Goal: Use online tool/utility: Utilize a website feature to perform a specific function

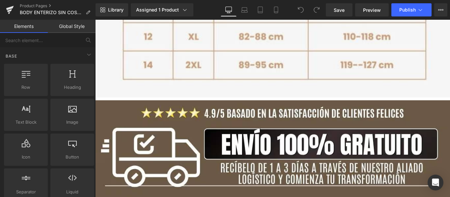
scroll to position [3626, 0]
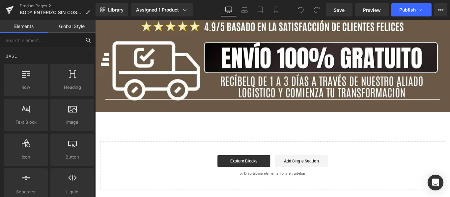
click at [55, 40] on input "text" at bounding box center [40, 40] width 81 height 14
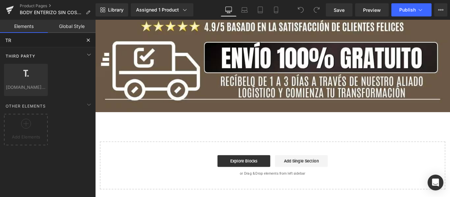
type input "T"
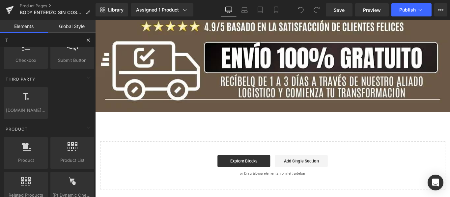
scroll to position [329, 0]
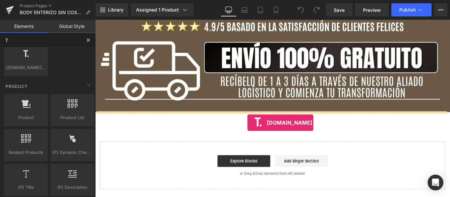
drag, startPoint x: 127, startPoint y: 84, endPoint x: 266, endPoint y: 136, distance: 148.4
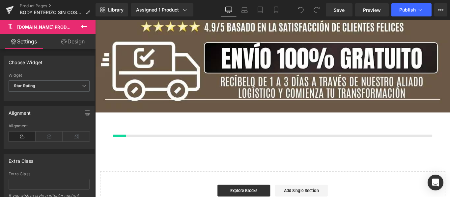
scroll to position [3623, 0]
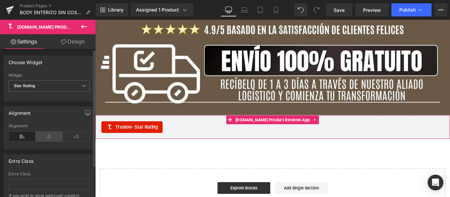
click at [47, 138] on icon at bounding box center [49, 137] width 27 height 10
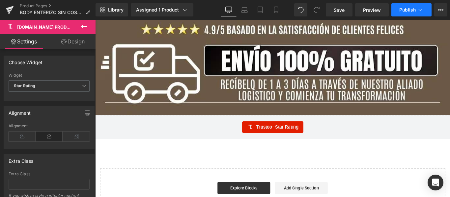
click at [412, 10] on span "Publish" at bounding box center [407, 9] width 16 height 5
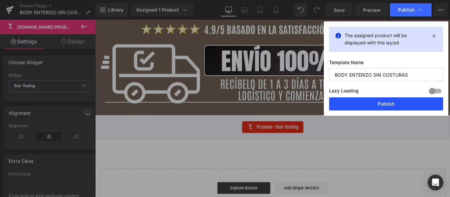
click at [389, 105] on button "Publish" at bounding box center [386, 103] width 114 height 13
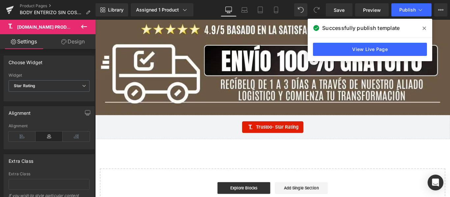
click at [399, 148] on div "Trustoo - Star Rating [DOMAIN_NAME] Product Reviews App" at bounding box center [294, 140] width 398 height 27
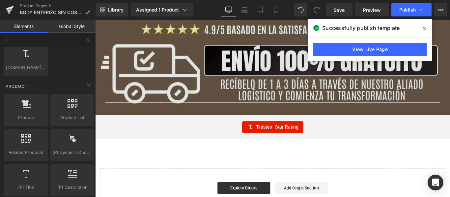
click at [410, 140] on div "Trustoo - Star Rating" at bounding box center [294, 140] width 385 height 13
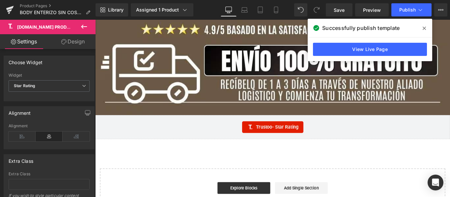
click at [433, 134] on div "Trustoo - Star Rating" at bounding box center [294, 140] width 385 height 13
drag, startPoint x: 427, startPoint y: 27, endPoint x: 372, endPoint y: 9, distance: 57.9
click at [427, 27] on span at bounding box center [424, 28] width 11 height 11
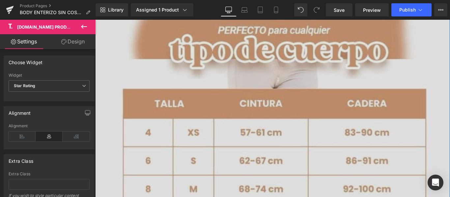
scroll to position [3491, 0]
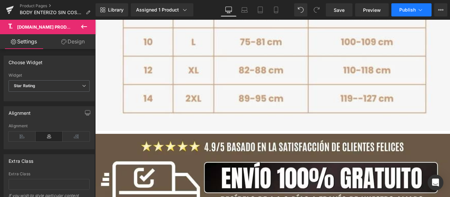
click at [419, 11] on icon at bounding box center [420, 10] width 7 height 7
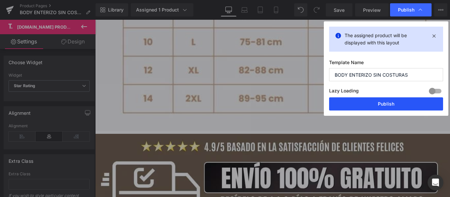
click at [387, 105] on button "Publish" at bounding box center [386, 103] width 114 height 13
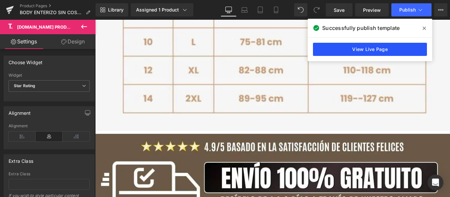
click at [373, 49] on link "View Live Page" at bounding box center [370, 49] width 114 height 13
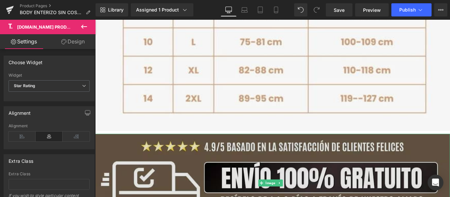
scroll to position [3653, 0]
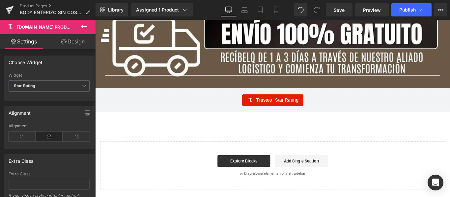
click at [288, 110] on span "Trustoo - Star Rating" at bounding box center [300, 110] width 48 height 8
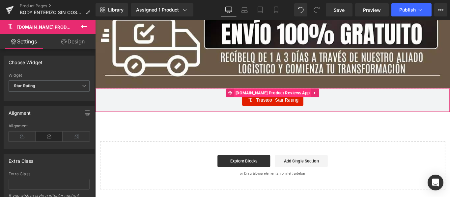
click at [292, 101] on span "[DOMAIN_NAME] Product Reviews App" at bounding box center [294, 102] width 87 height 10
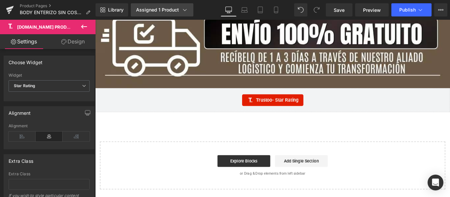
click at [158, 12] on div "Assigned 1 Product" at bounding box center [162, 10] width 52 height 7
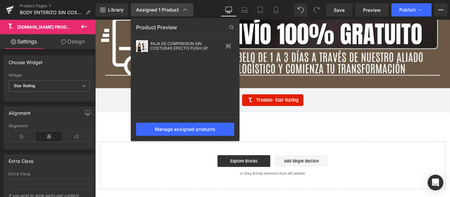
click at [158, 12] on div "Assigned 1 Product" at bounding box center [162, 10] width 52 height 7
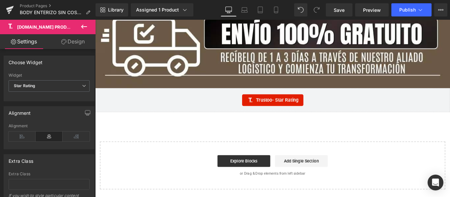
click at [363, 119] on div "Trustoo - Star Rating [DOMAIN_NAME] Product Reviews App" at bounding box center [294, 110] width 398 height 27
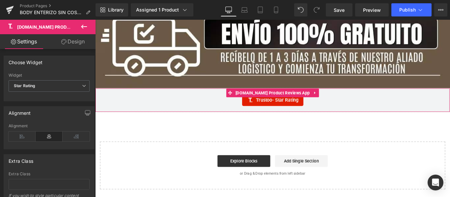
click at [300, 111] on span "- Star Rating" at bounding box center [309, 110] width 30 height 6
click at [302, 101] on span "[DOMAIN_NAME] Product Reviews App" at bounding box center [294, 102] width 87 height 10
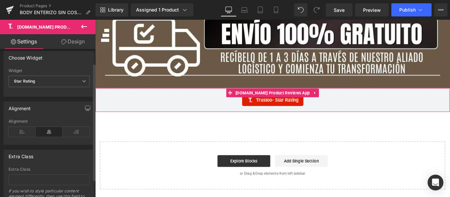
scroll to position [0, 0]
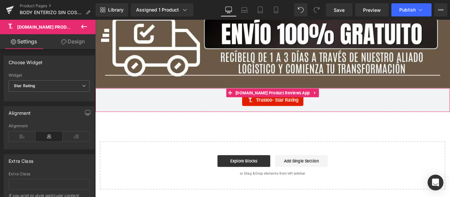
click at [73, 41] on link "Design" at bounding box center [73, 41] width 48 height 15
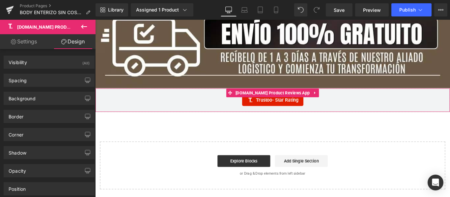
click at [27, 41] on link "Settings" at bounding box center [24, 41] width 48 height 15
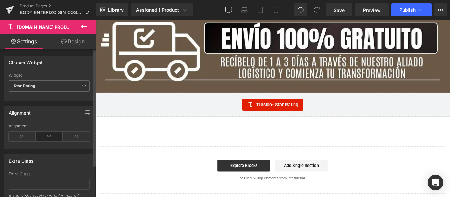
scroll to position [3587, 0]
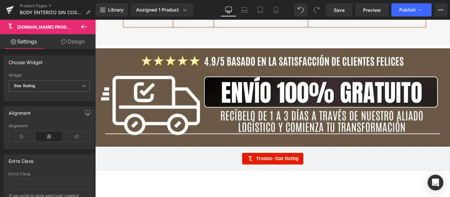
click at [86, 29] on icon at bounding box center [84, 27] width 8 height 8
